Goal: Book appointment/travel/reservation

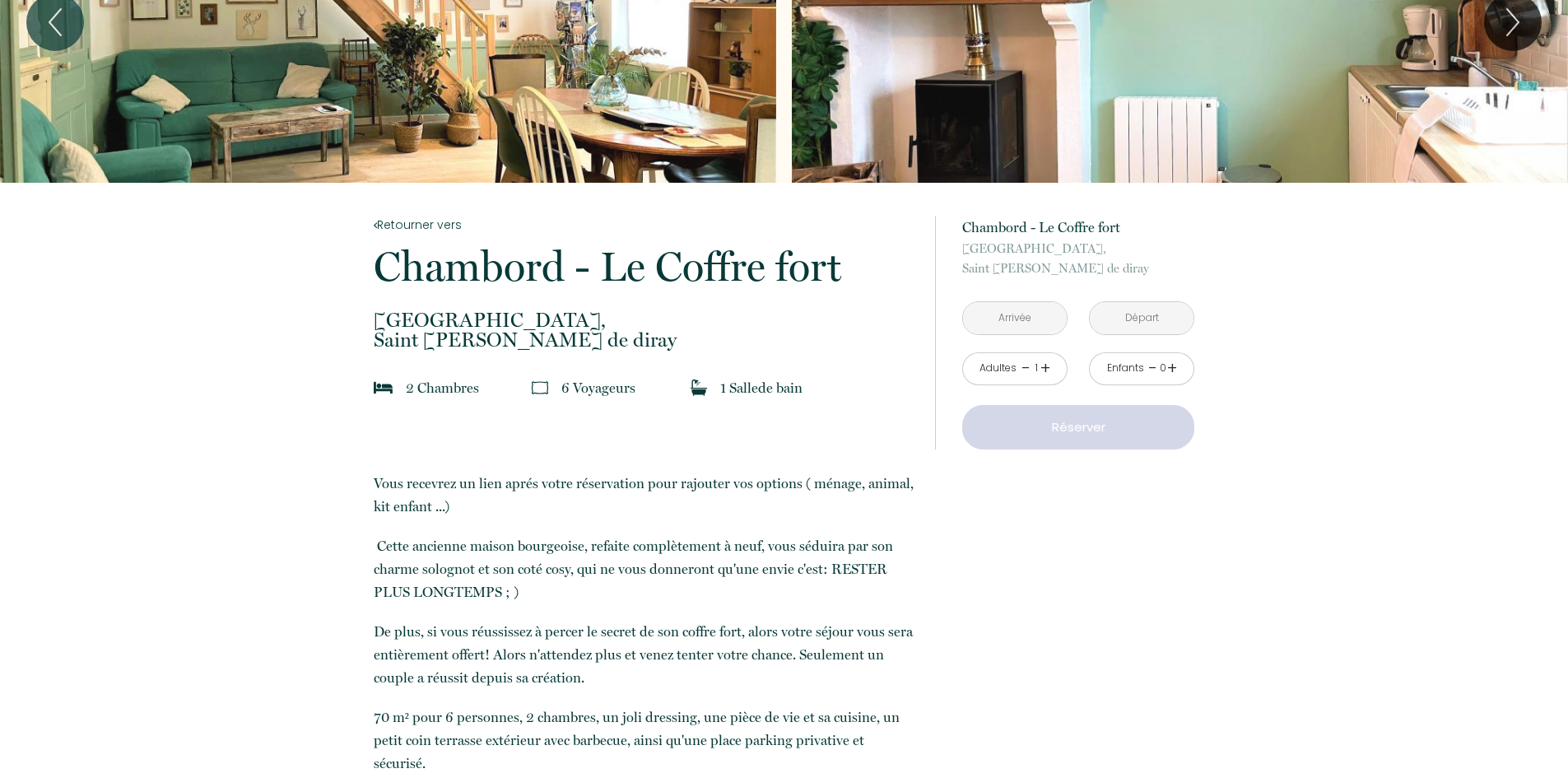
scroll to position [165, 0]
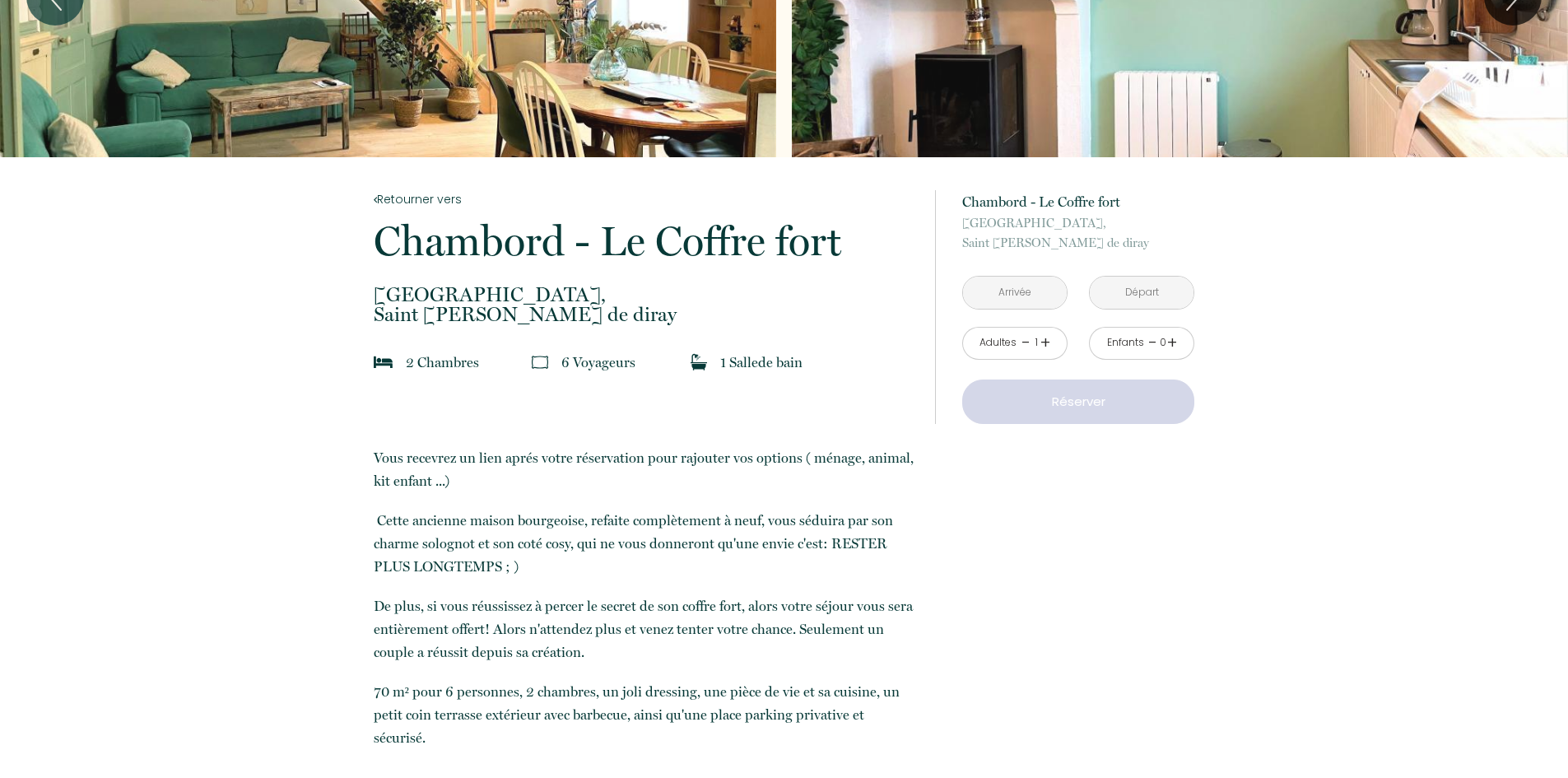
click at [1044, 343] on link "+" at bounding box center [1045, 343] width 10 height 25
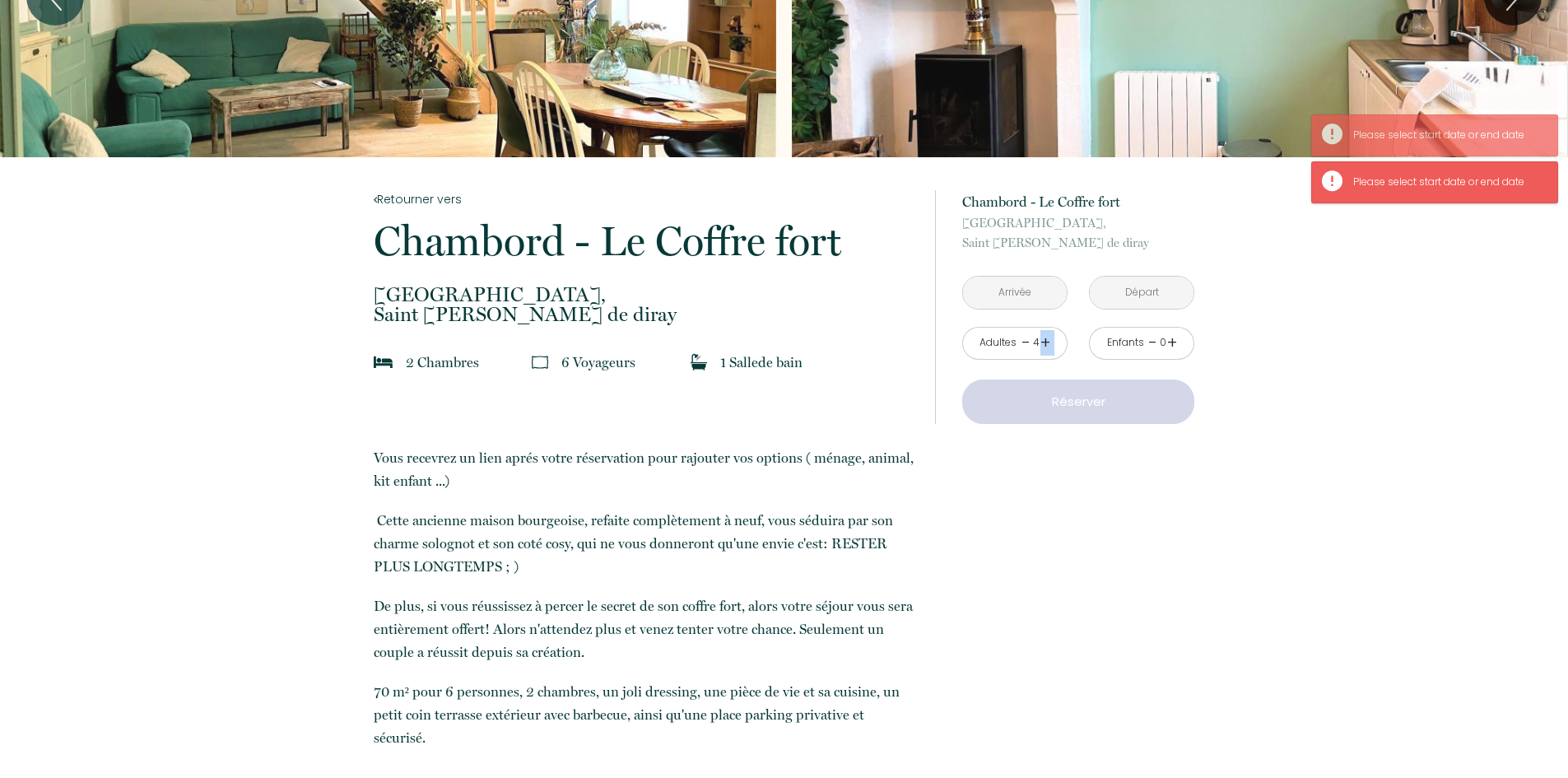
click at [1044, 343] on link "+" at bounding box center [1045, 343] width 10 height 25
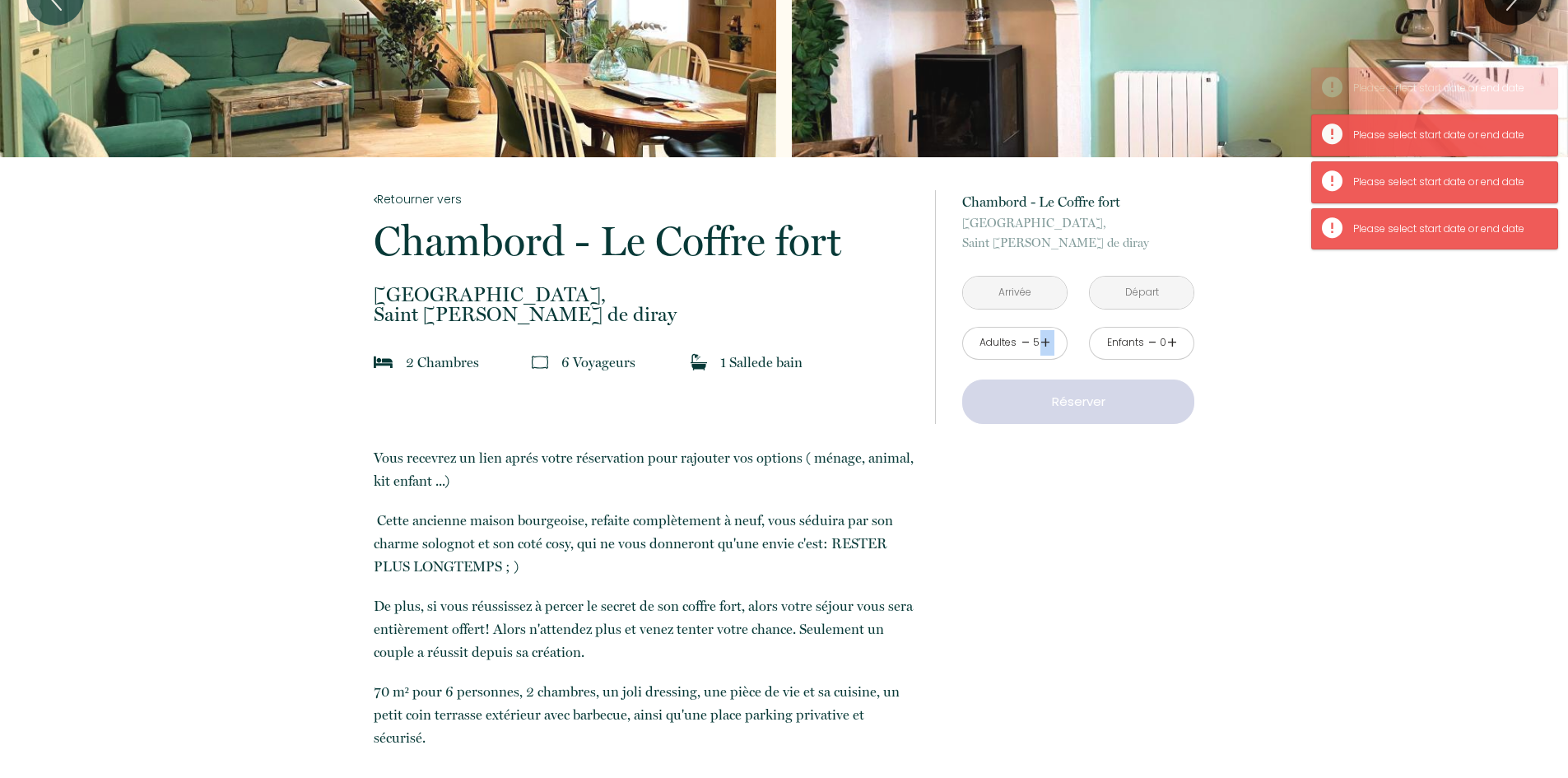
click at [1044, 343] on link "+" at bounding box center [1045, 343] width 10 height 25
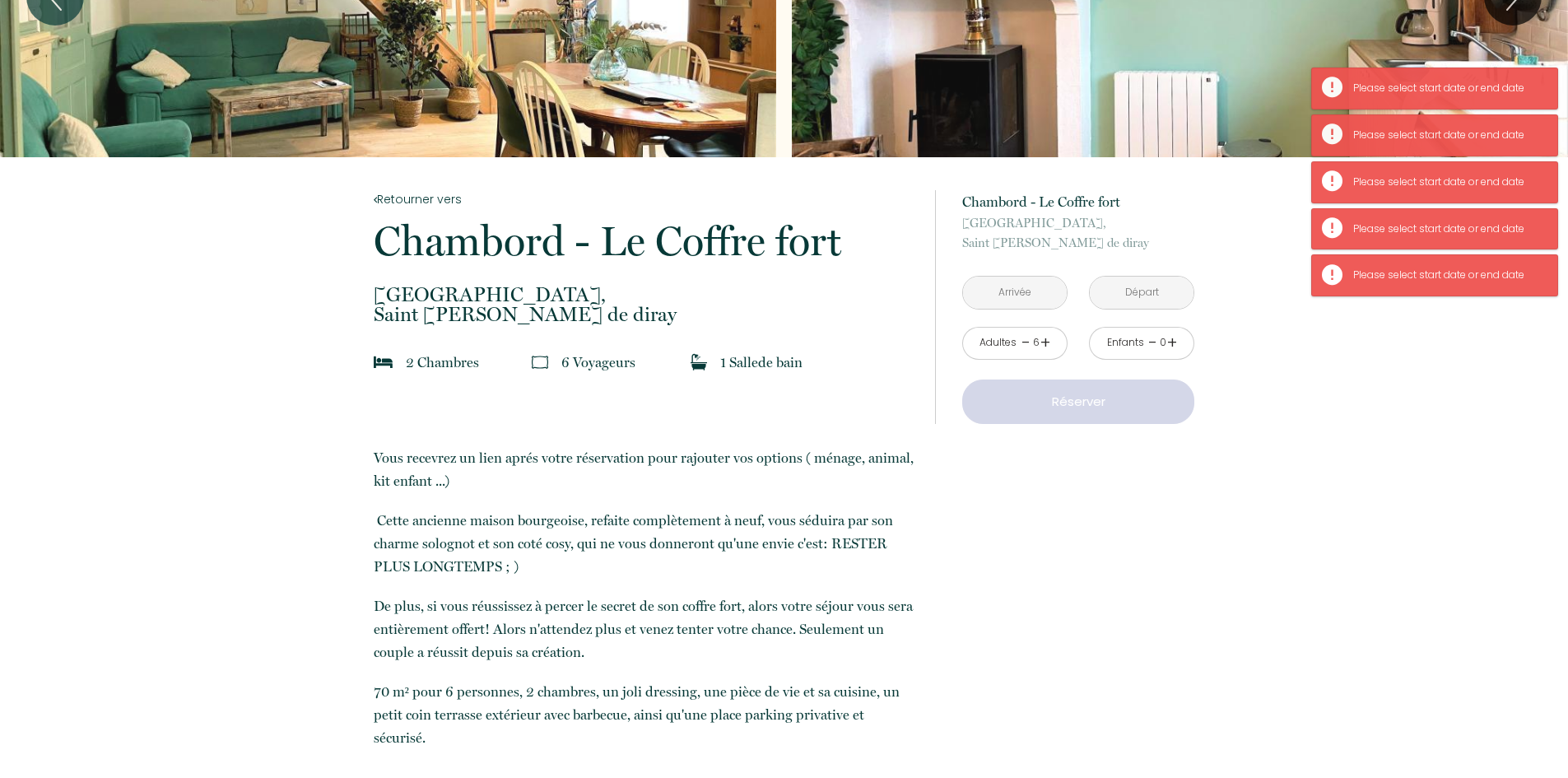
click at [1005, 287] on input "text" at bounding box center [1015, 292] width 104 height 32
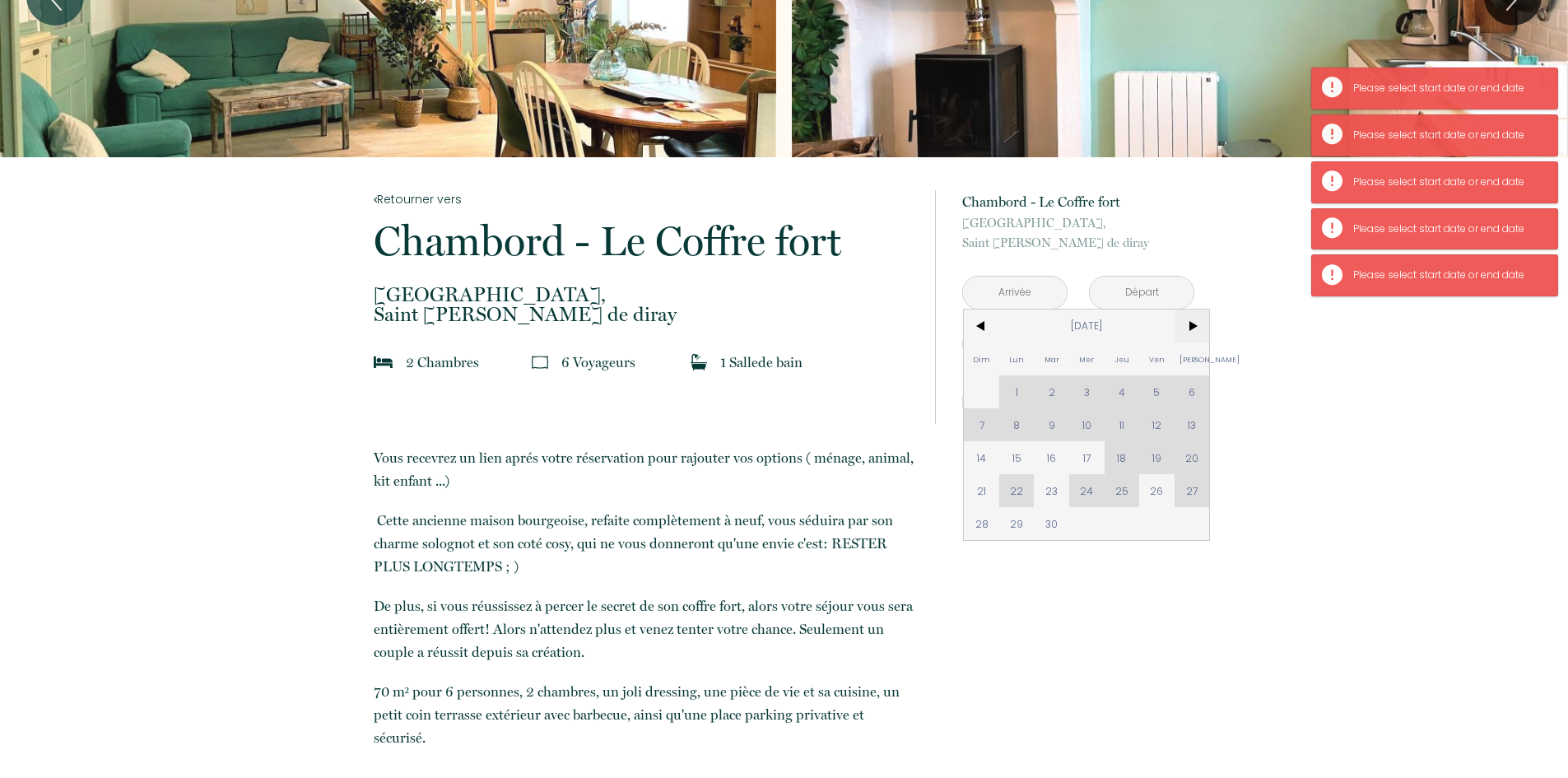
click at [1191, 327] on span ">" at bounding box center [1192, 326] width 35 height 33
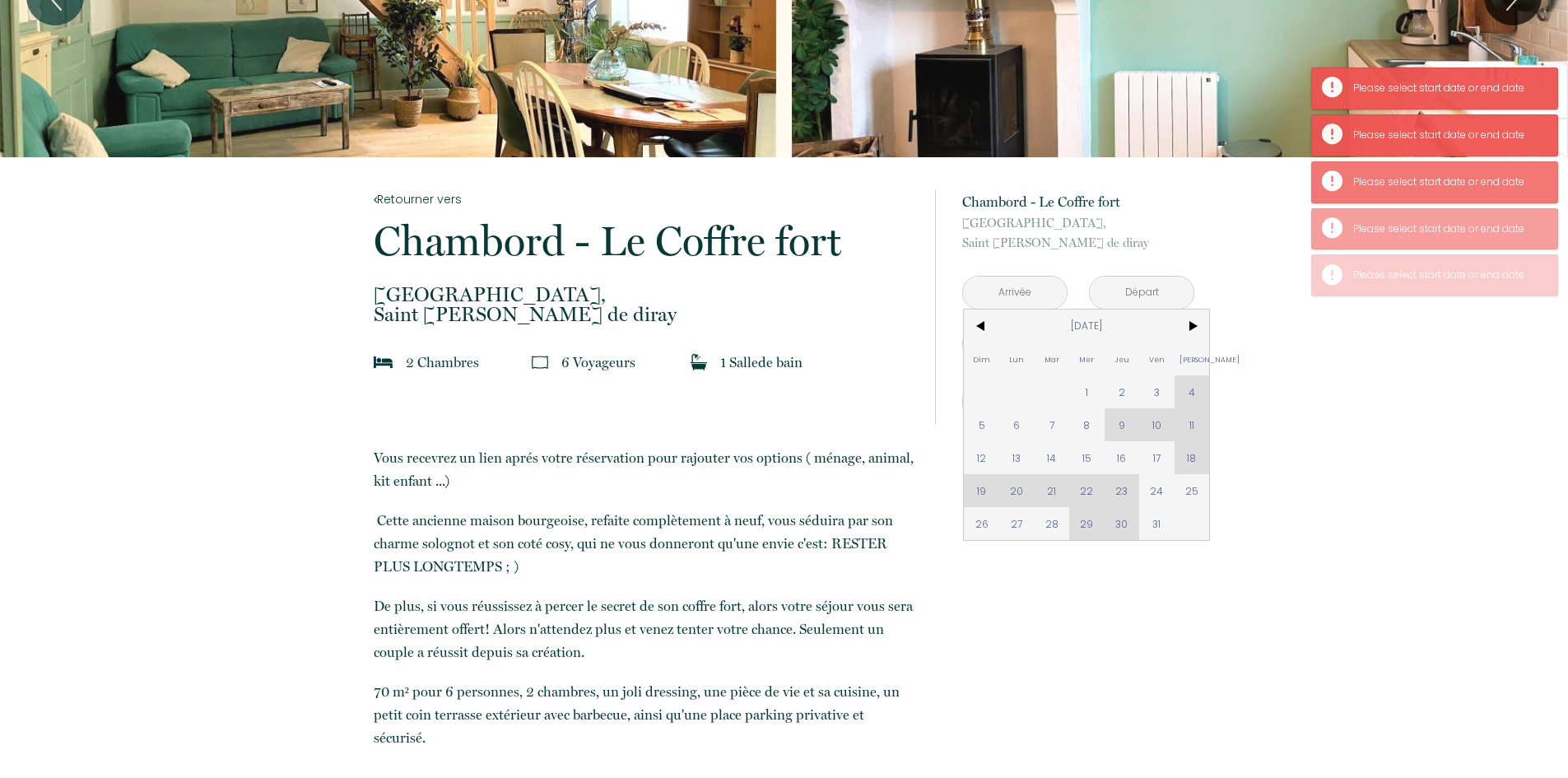
click at [1178, 389] on div "Dim Lun Mar Mer Jeu Ven Sam 1 2 3 4 5 6 7 8 9 10 11 12 13 14 15 16 17 18 19 20 …" at bounding box center [1086, 424] width 246 height 230
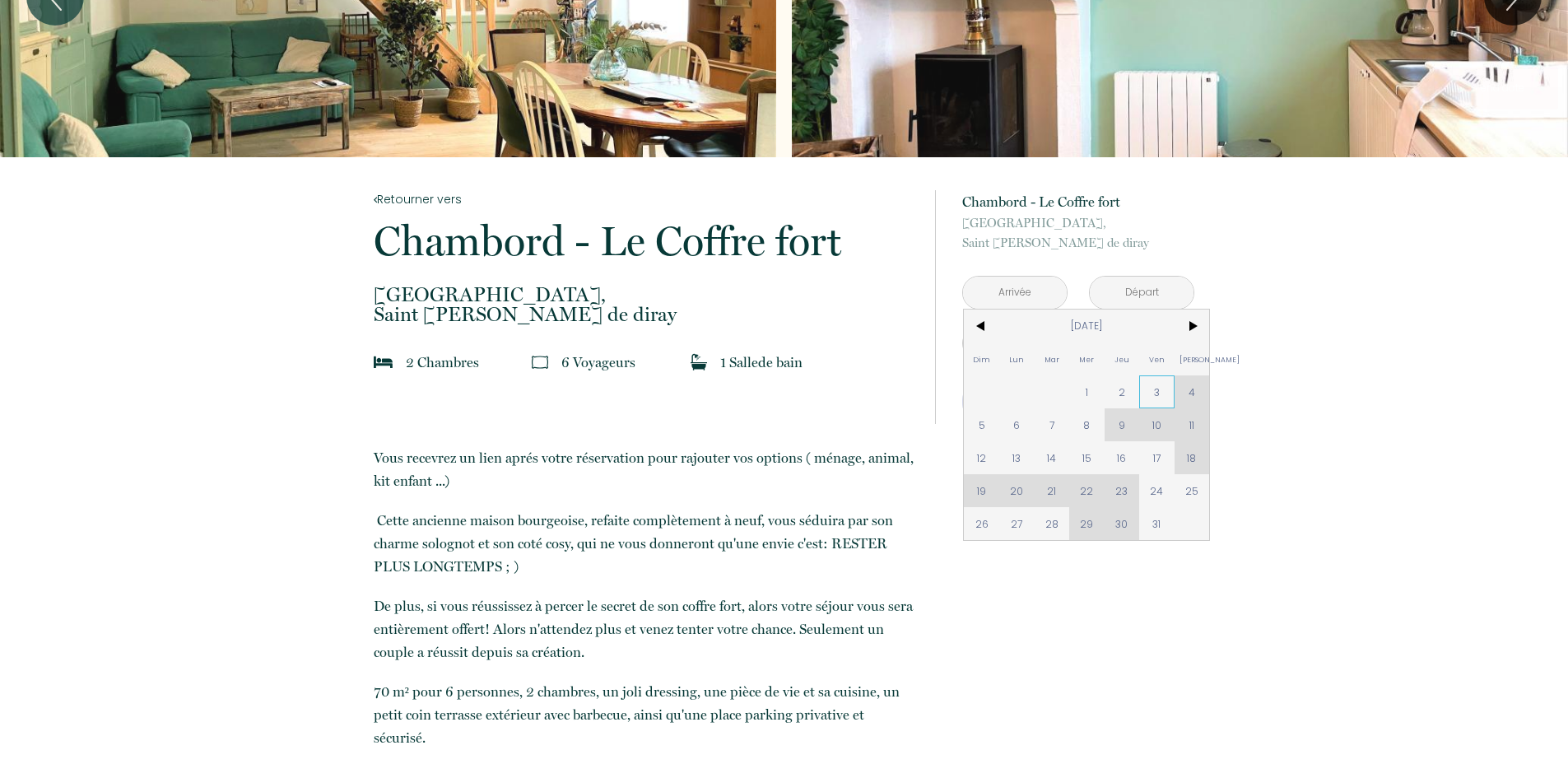
click at [1156, 389] on span "3" at bounding box center [1156, 392] width 35 height 33
click at [1187, 384] on div "Réserver" at bounding box center [1078, 402] width 232 height 45
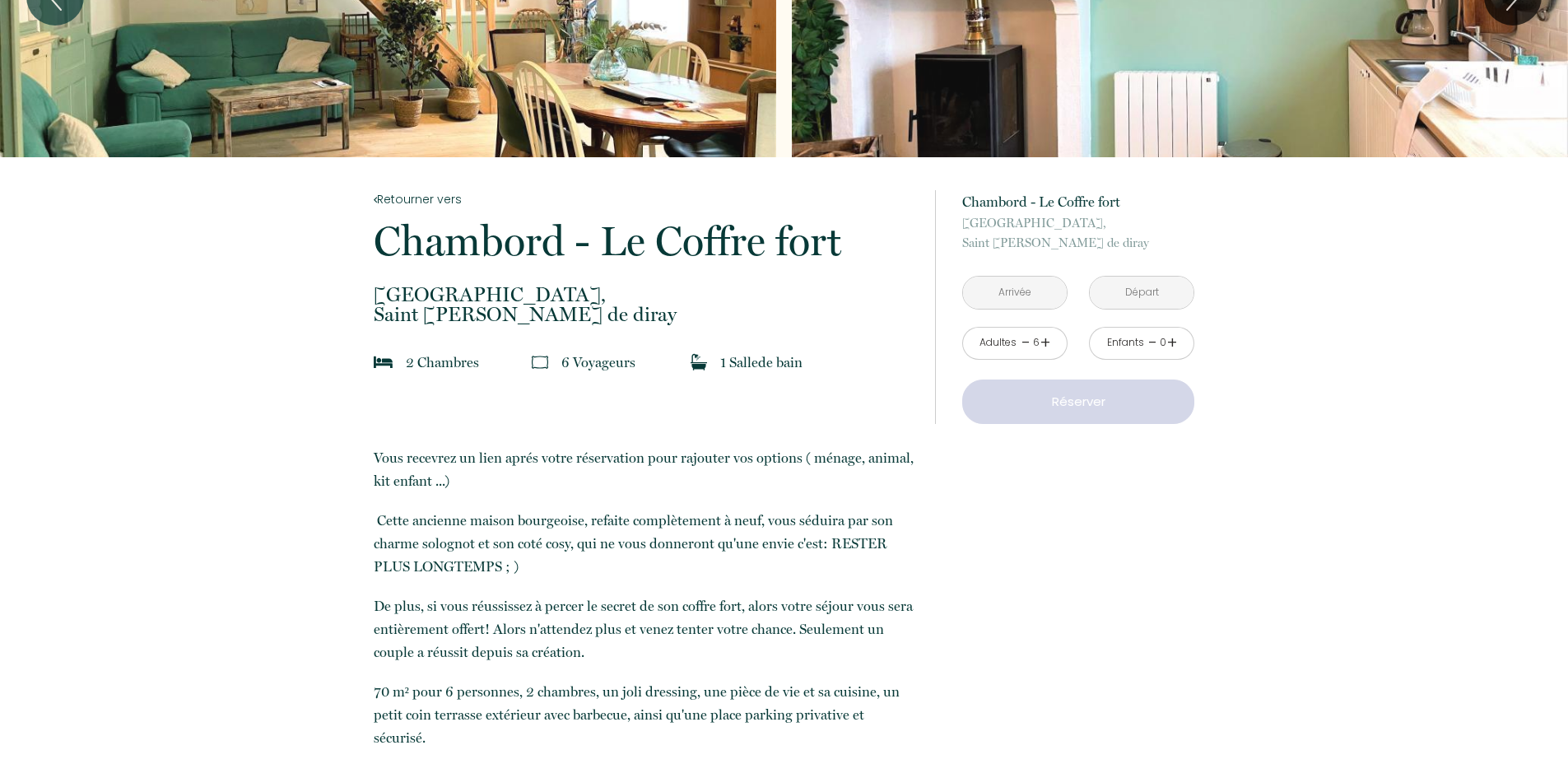
type input "[DATE]"
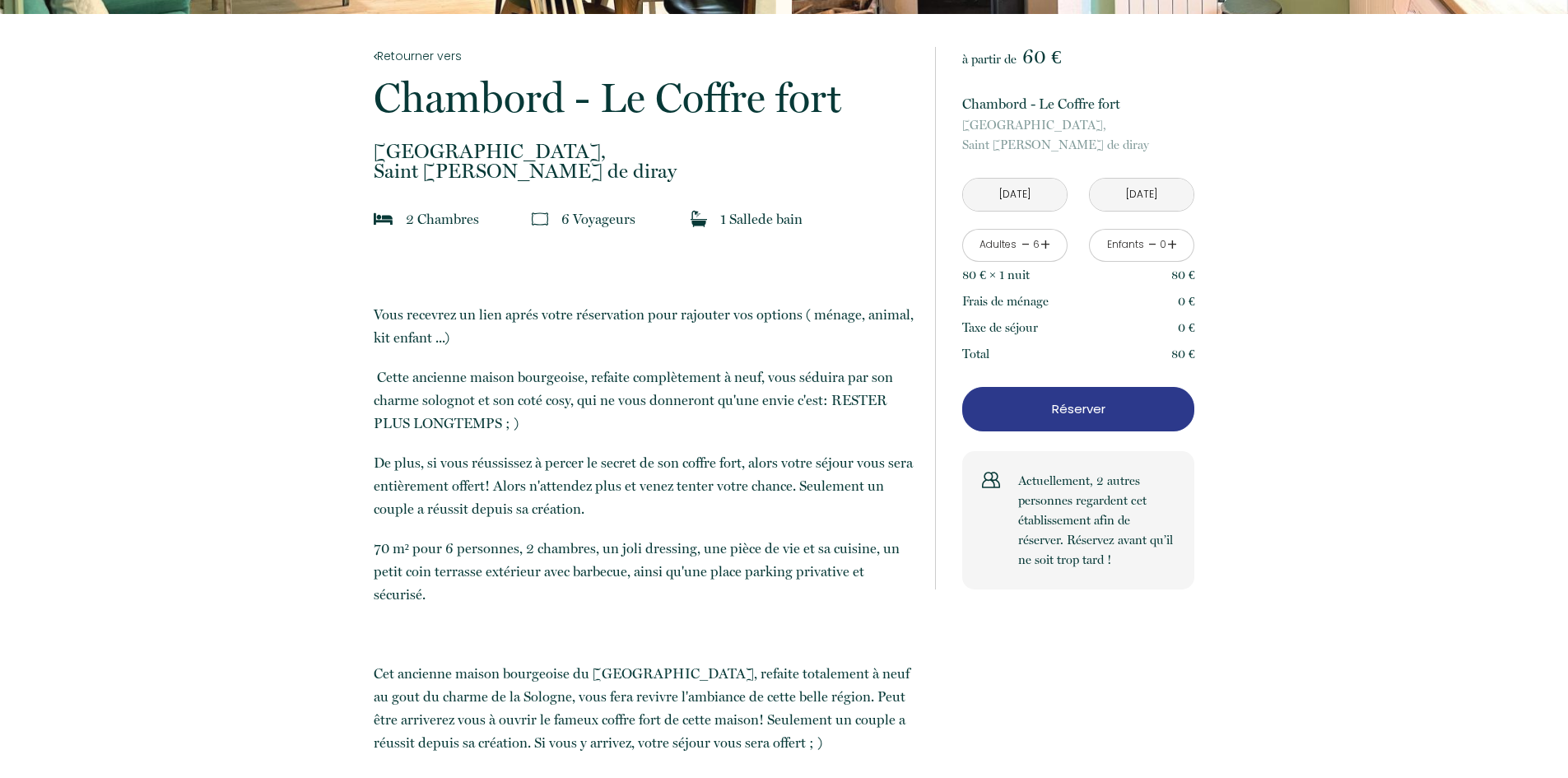
scroll to position [329, 0]
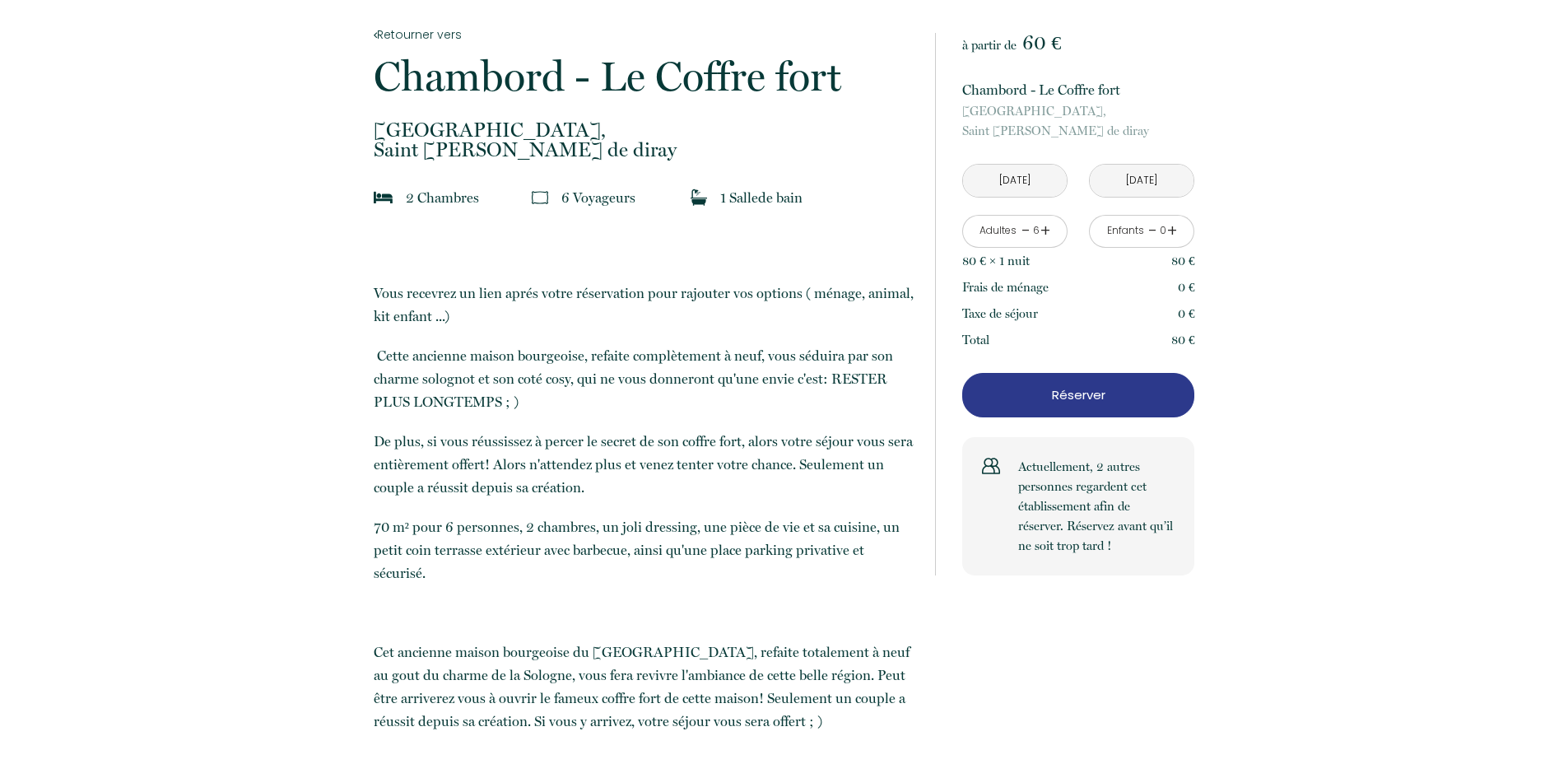
click at [995, 398] on p "Réserver" at bounding box center [1078, 395] width 220 height 19
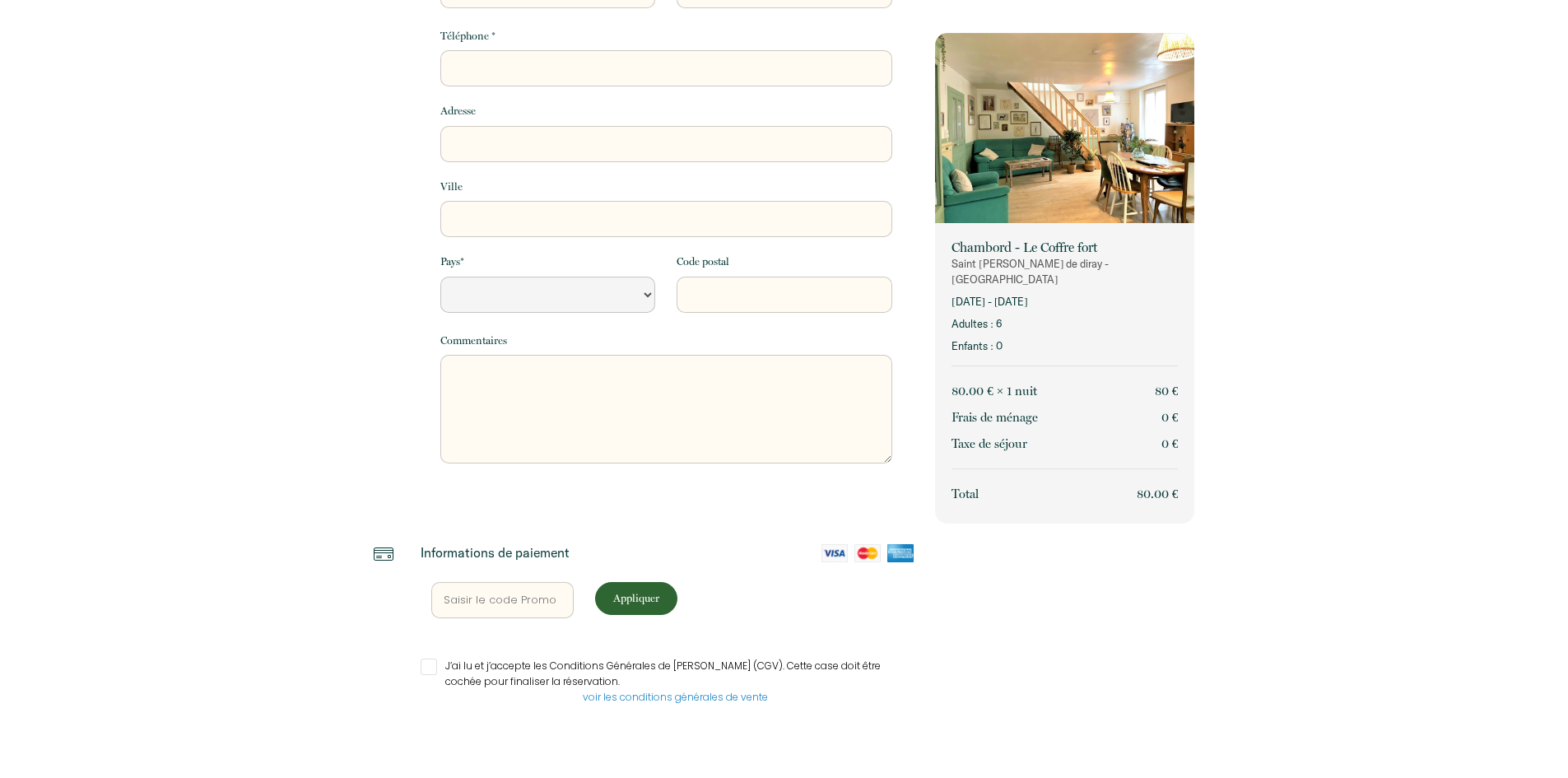
select select "Default select example"
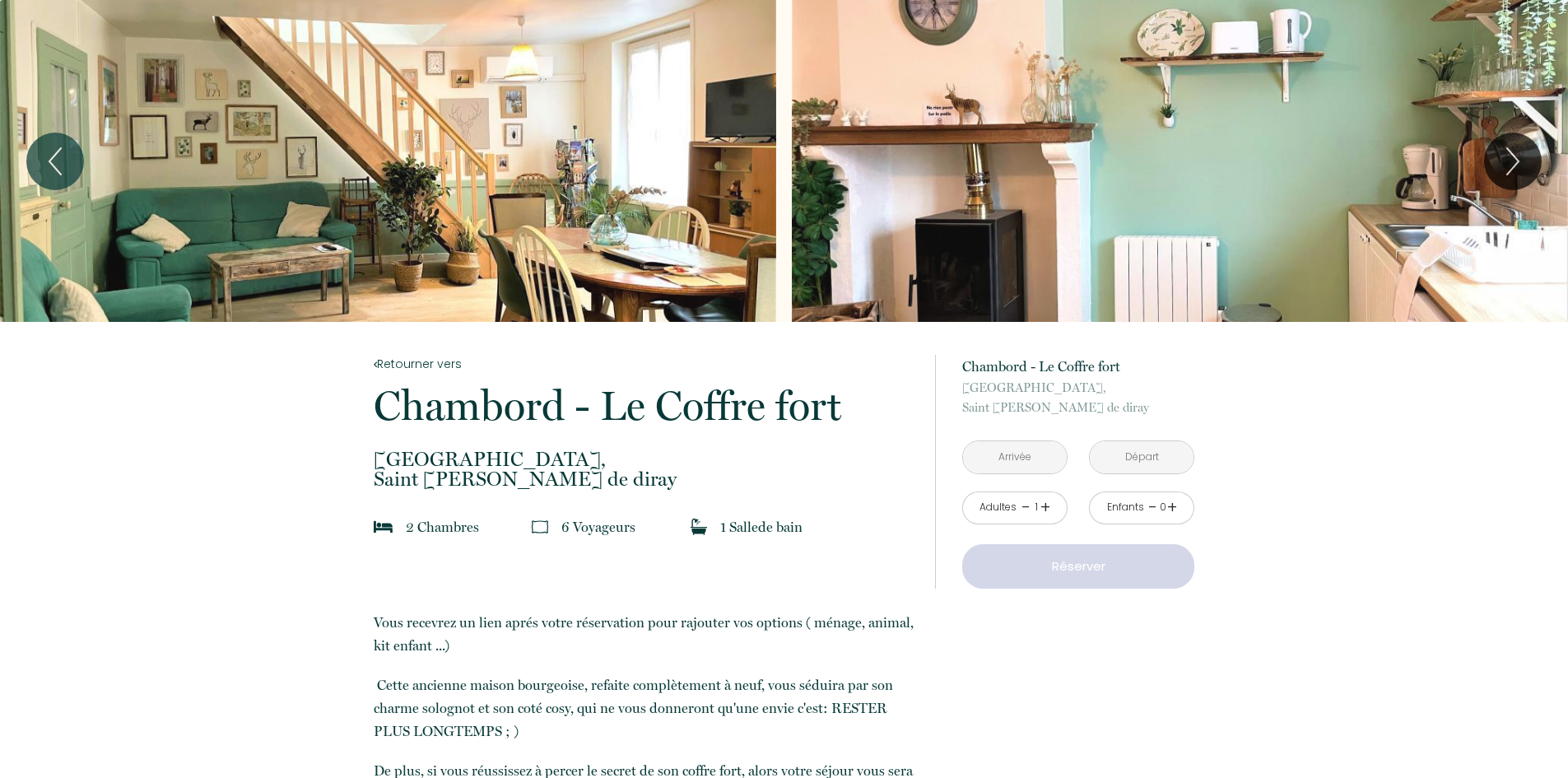
click at [1006, 456] on input "text" at bounding box center [1015, 457] width 104 height 32
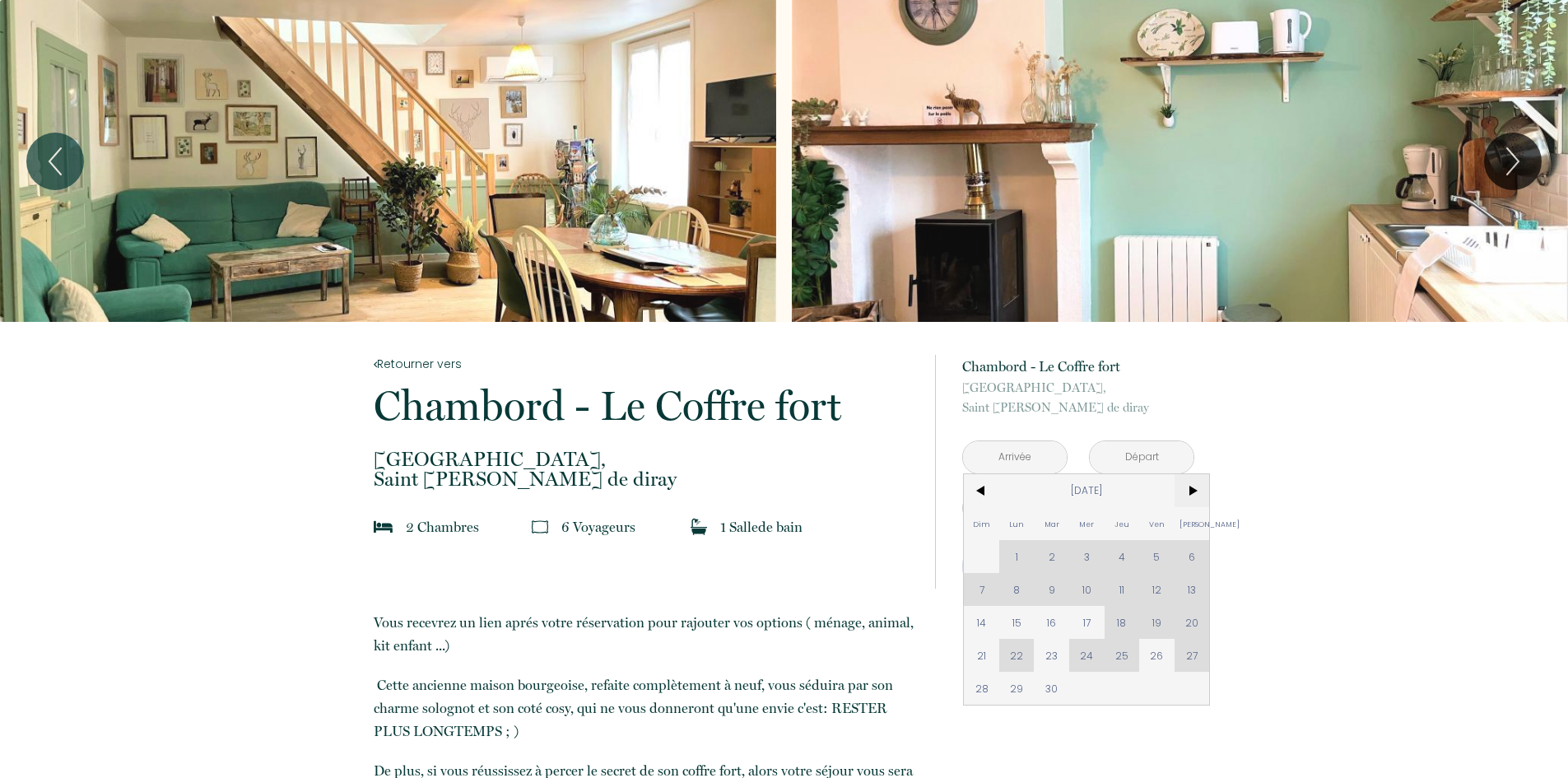
click at [1204, 487] on span ">" at bounding box center [1192, 490] width 35 height 33
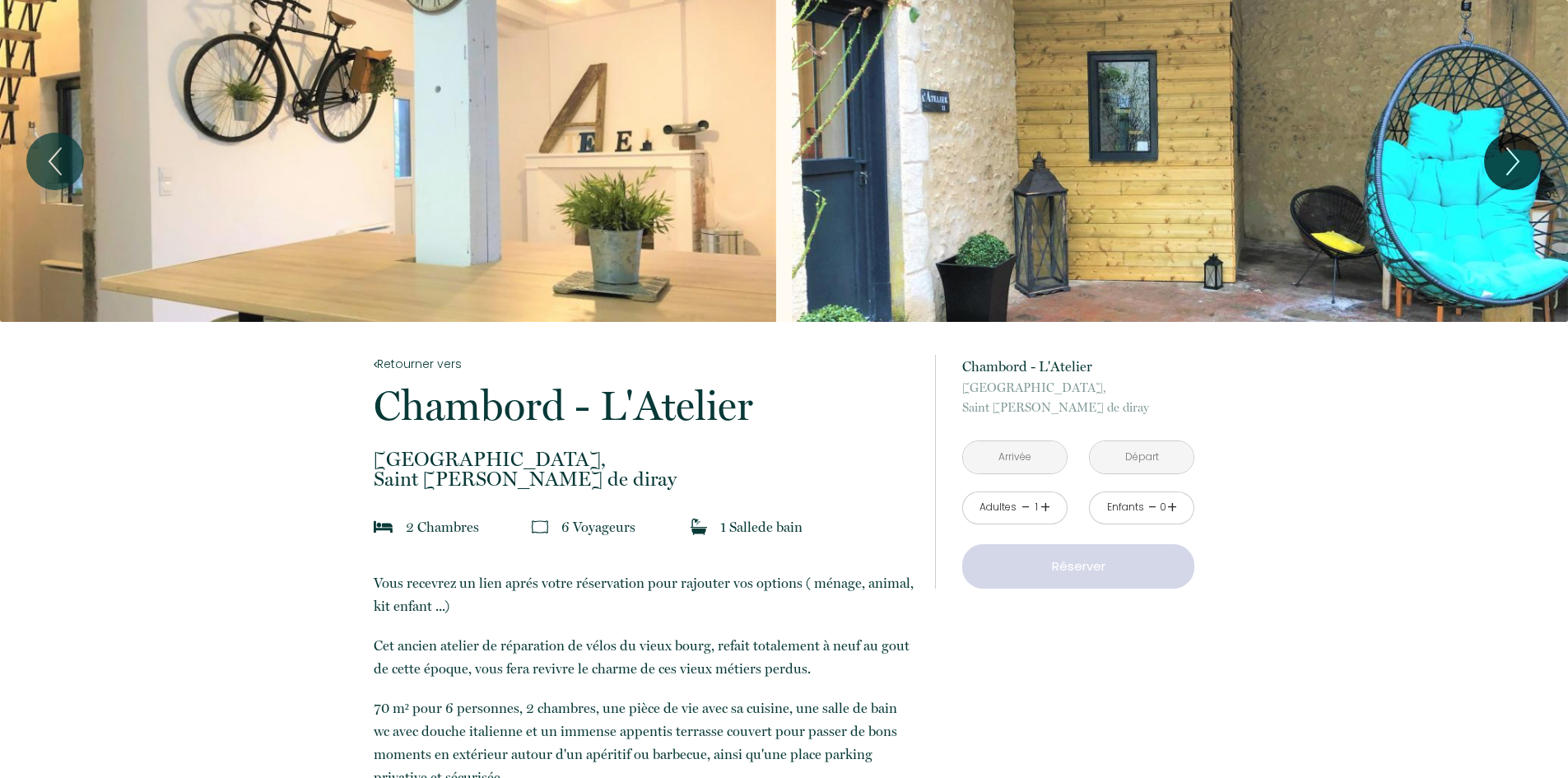
click at [1045, 505] on link "+" at bounding box center [1045, 507] width 10 height 25
click at [1044, 467] on input "text" at bounding box center [1015, 457] width 104 height 32
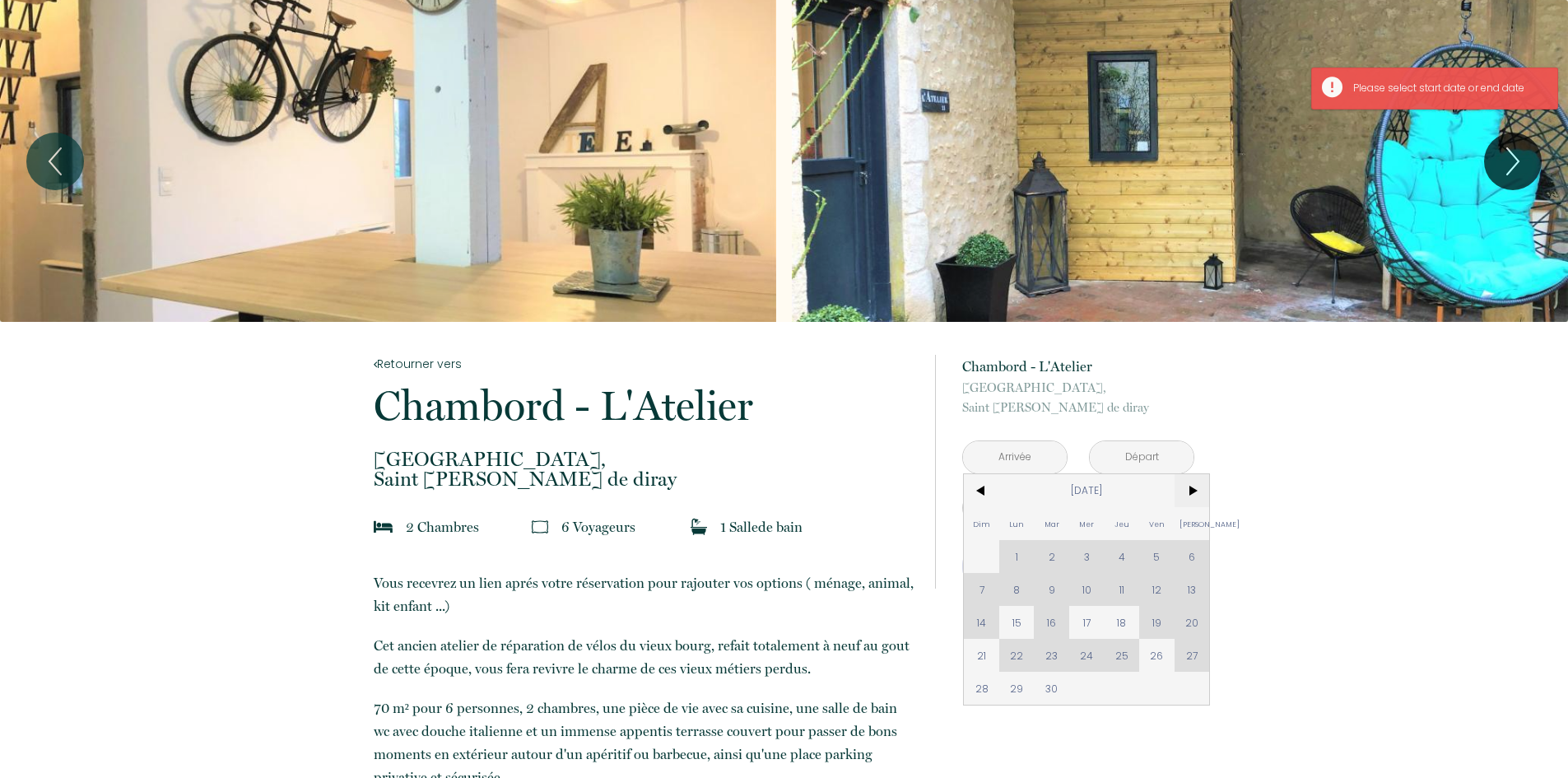
click at [1188, 493] on span ">" at bounding box center [1192, 490] width 35 height 33
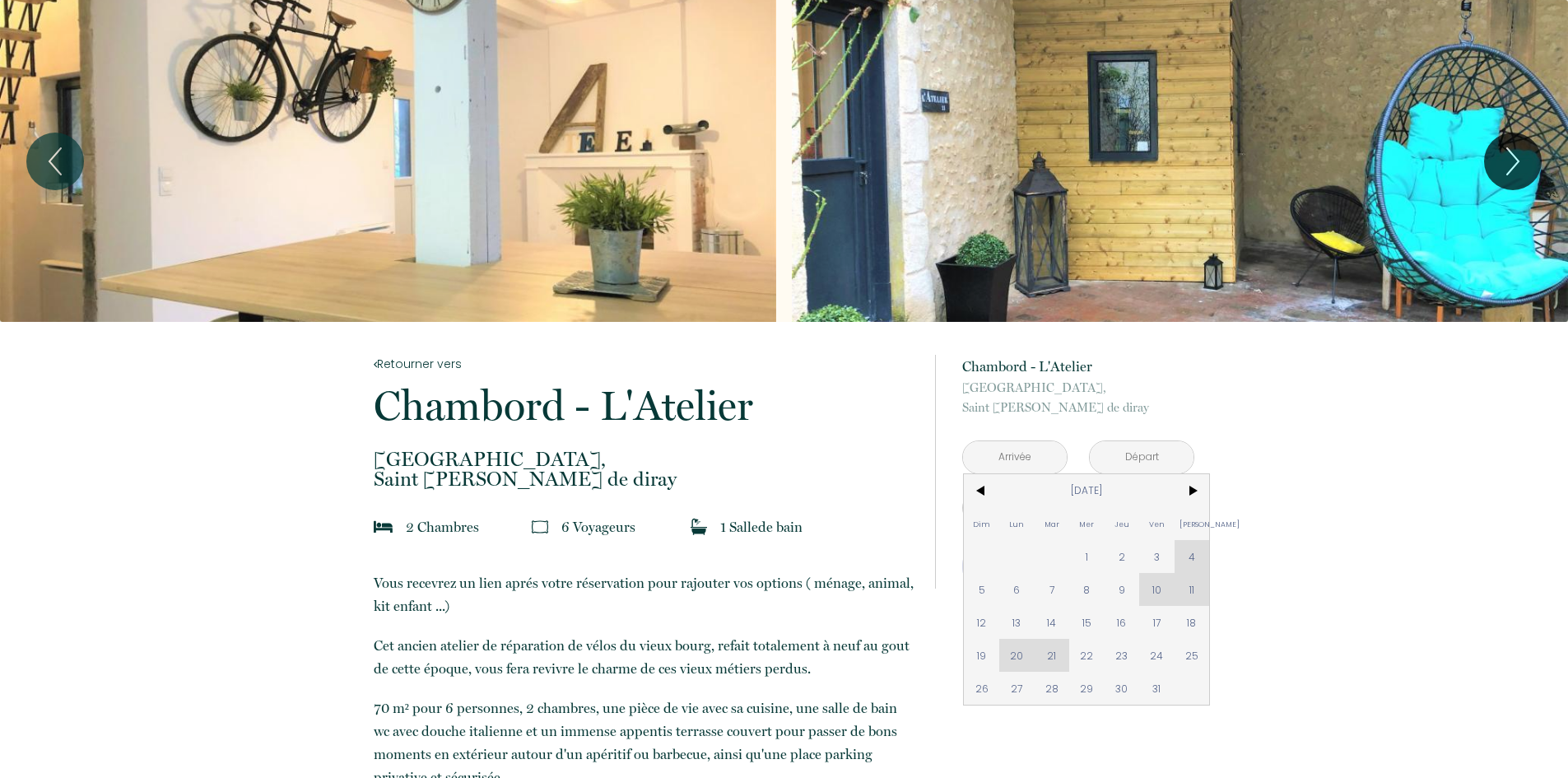
scroll to position [165, 0]
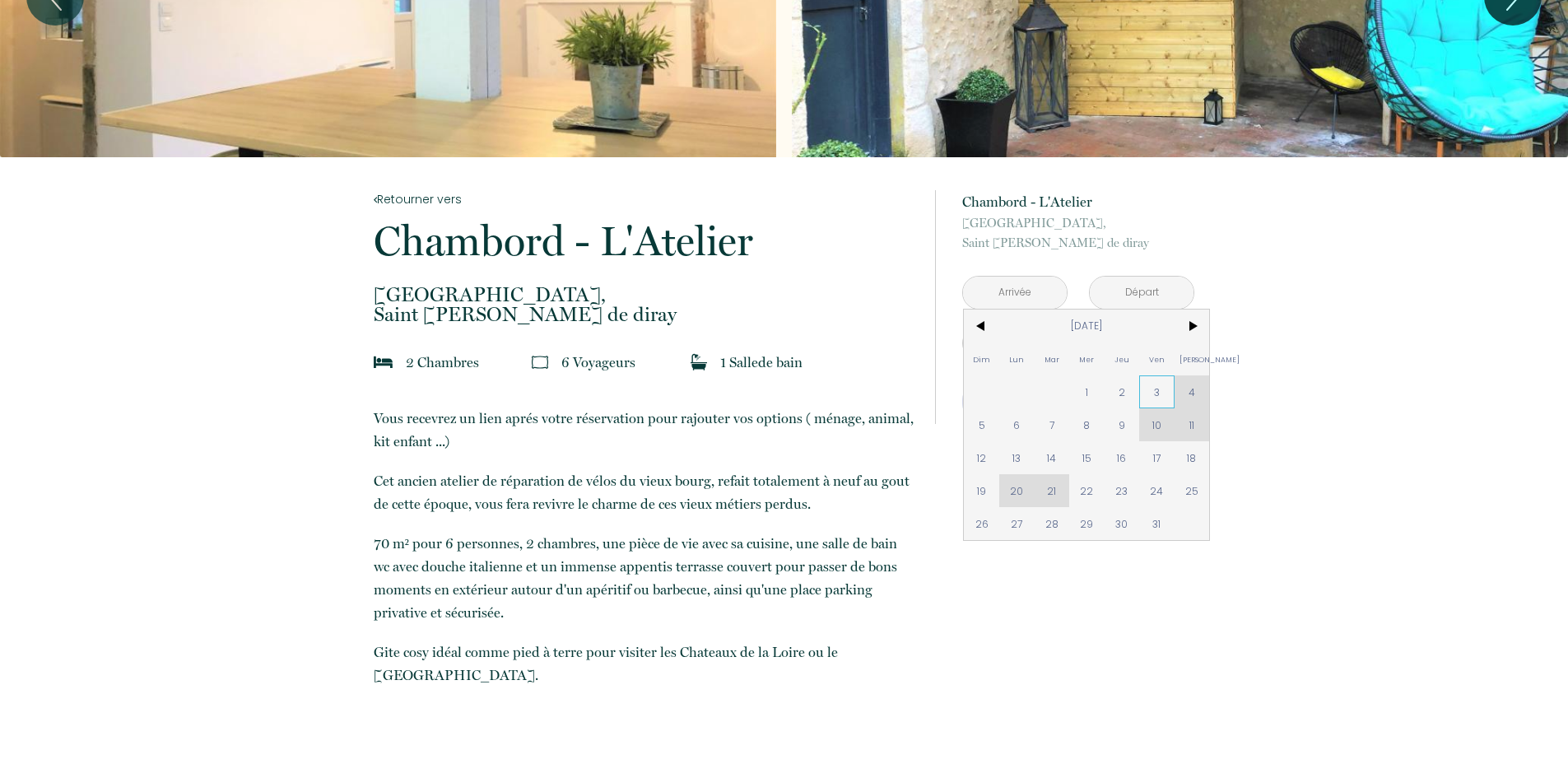
click at [1149, 379] on span "3" at bounding box center [1156, 392] width 35 height 33
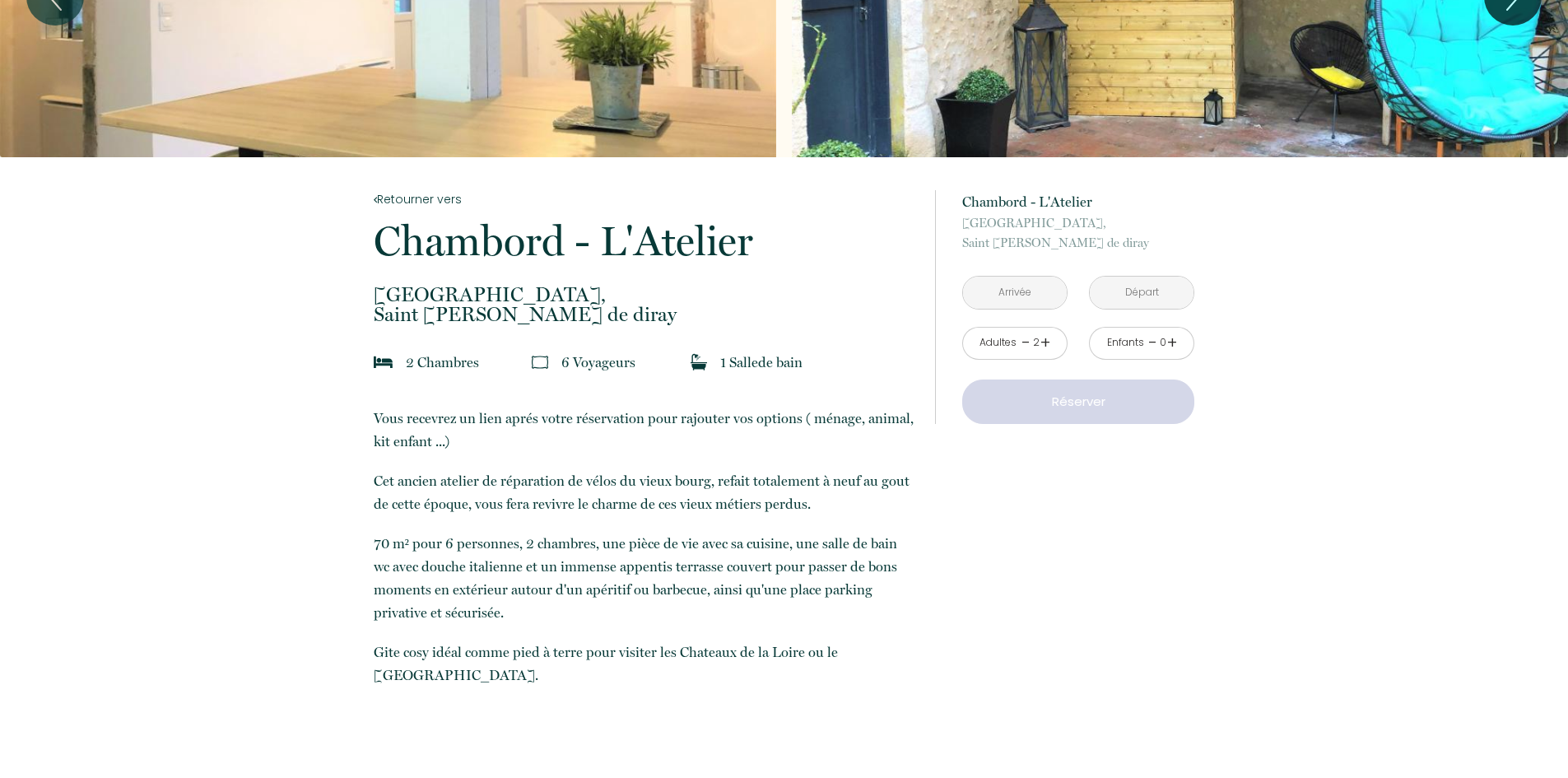
type input "[DATE]"
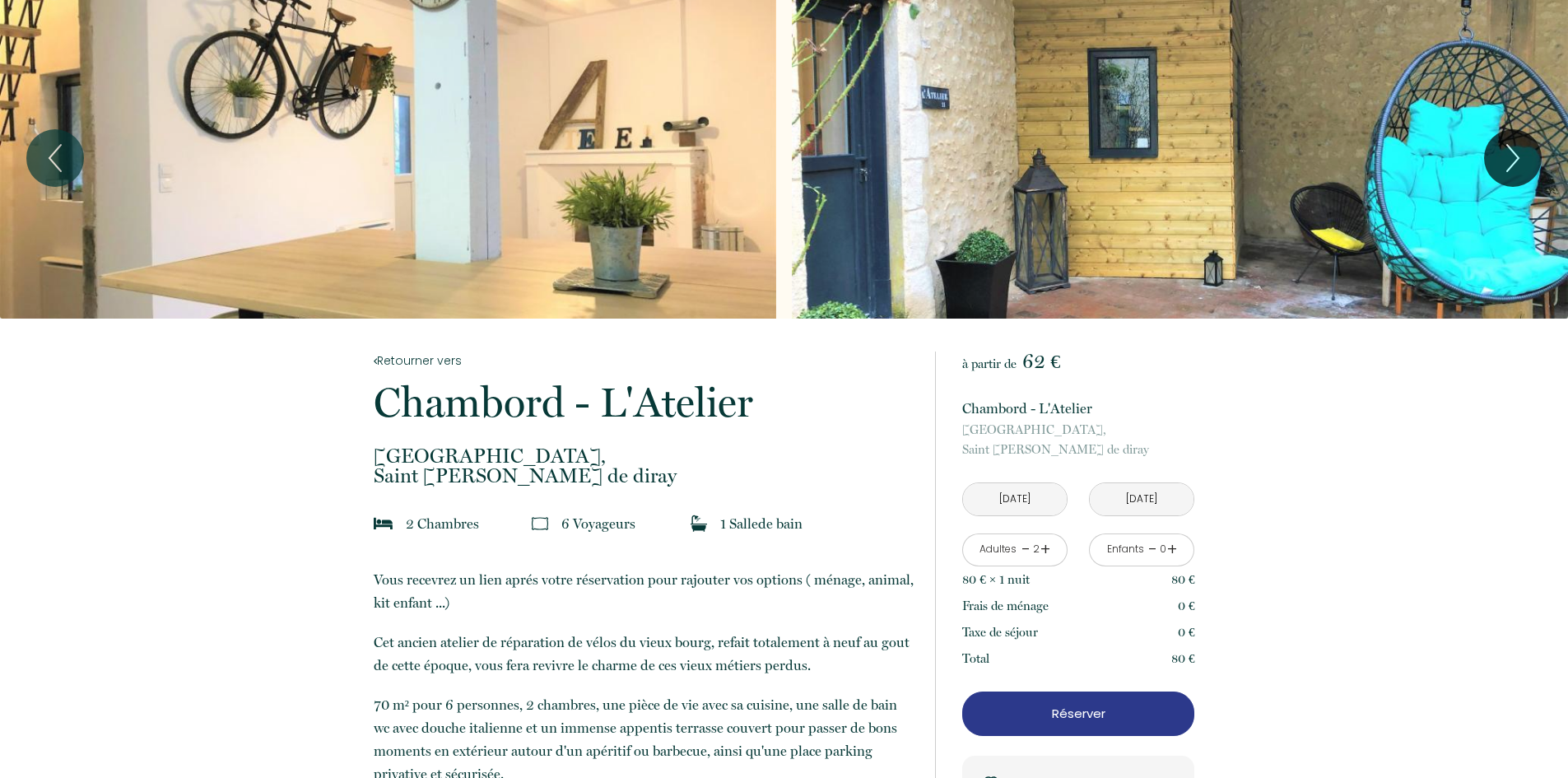
scroll to position [0, 0]
